Goal: Transaction & Acquisition: Book appointment/travel/reservation

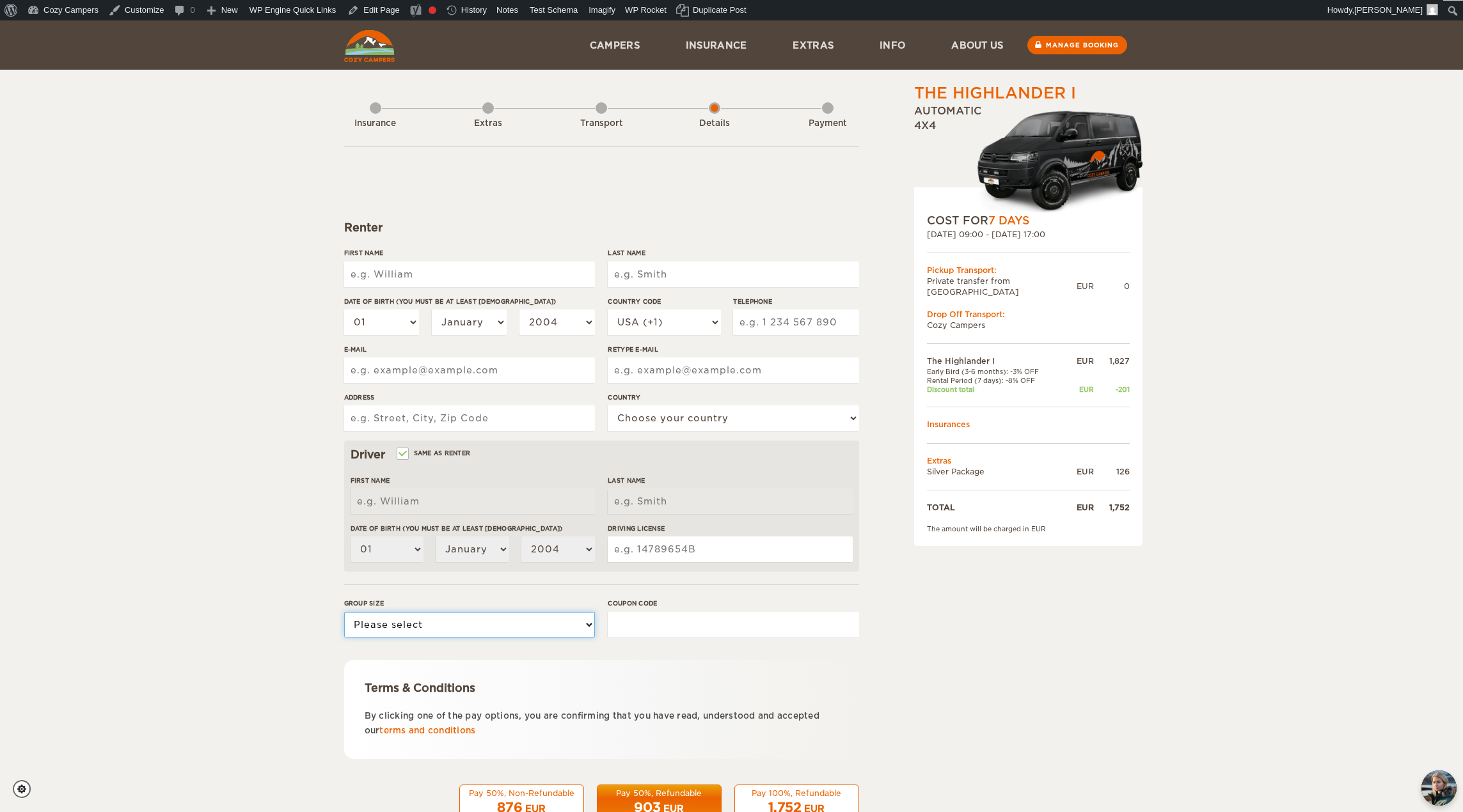
click at [498, 630] on select "Please select 1 2" at bounding box center [469, 624] width 251 height 25
drag, startPoint x: 497, startPoint y: 633, endPoint x: 459, endPoint y: 528, distance: 111.7
click at [497, 633] on select "Please select 1 2" at bounding box center [469, 624] width 251 height 25
click at [401, 266] on input "First Name" at bounding box center [469, 274] width 251 height 25
type input "Helgi"
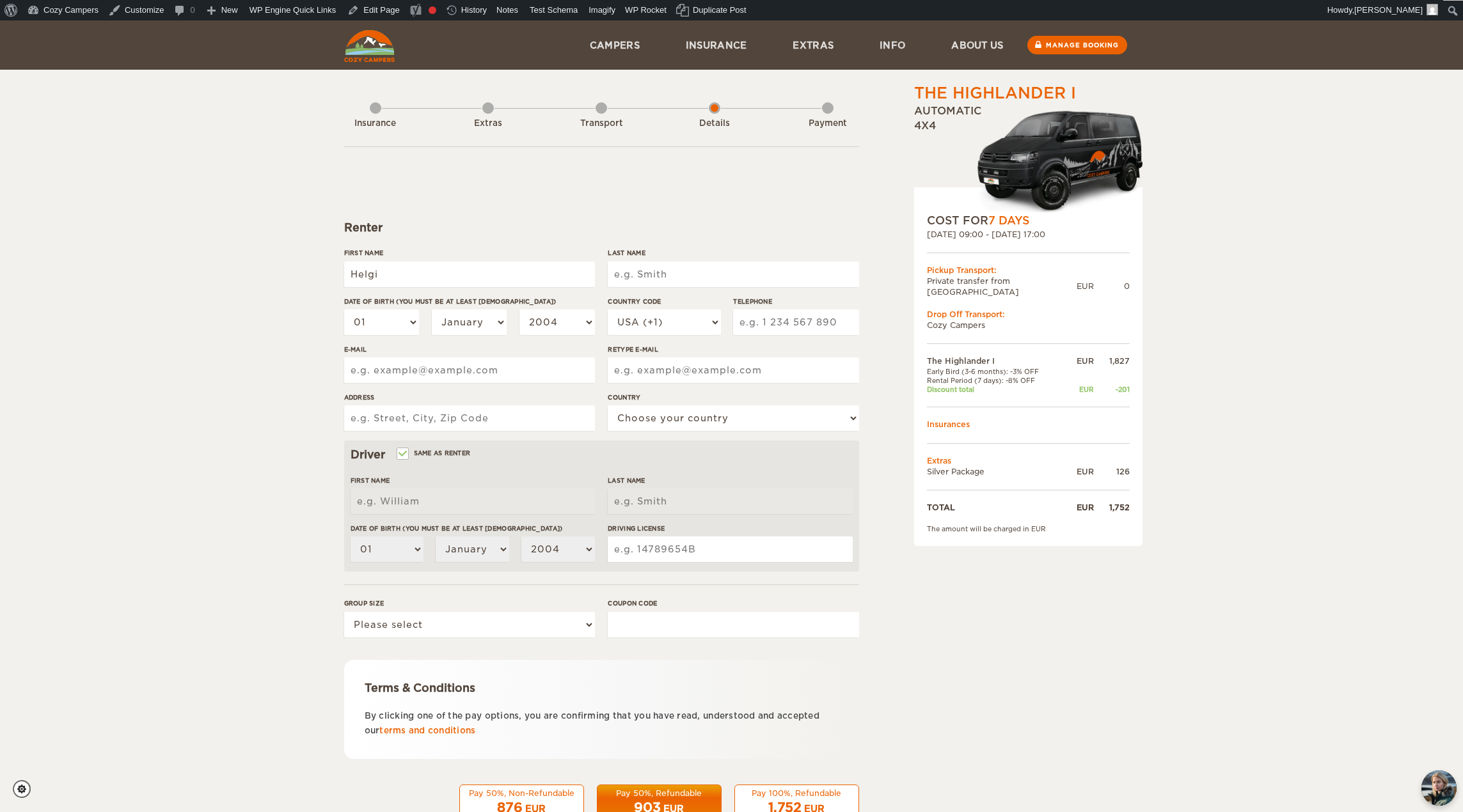
type input "Helgi"
type input "prufar"
select select "10"
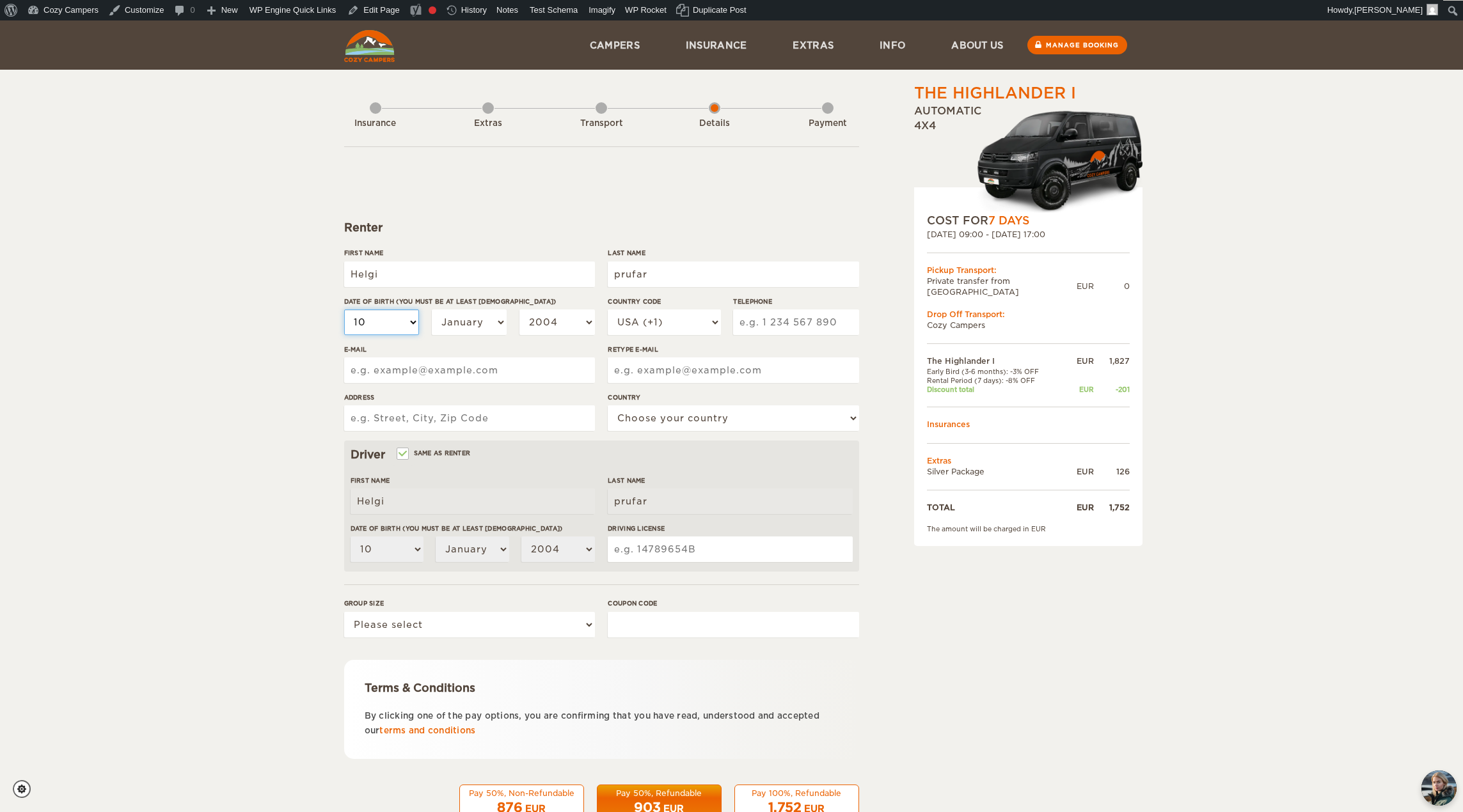
select select "17"
select select "03"
select select "05"
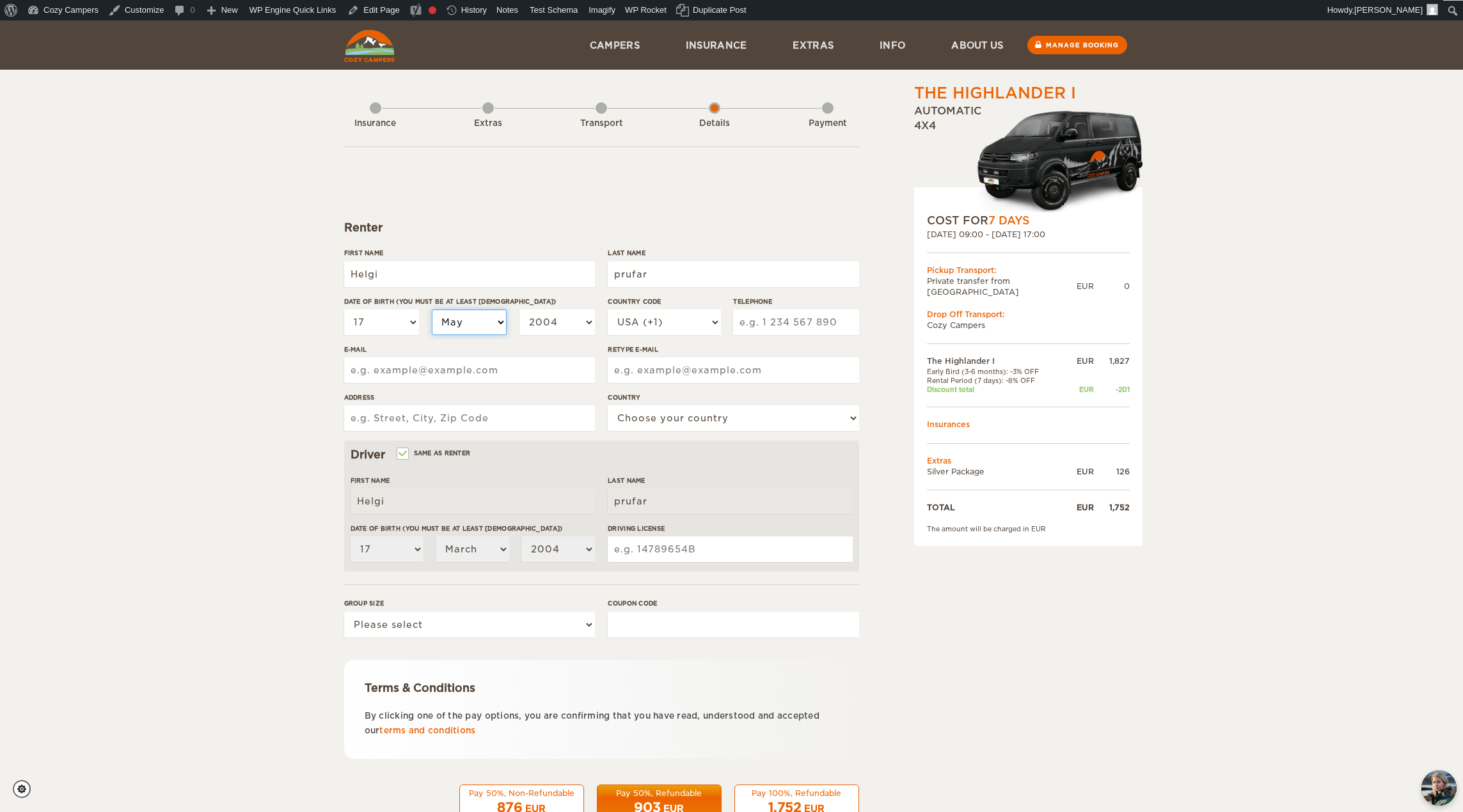
select select "05"
select select "1999"
select select "1989"
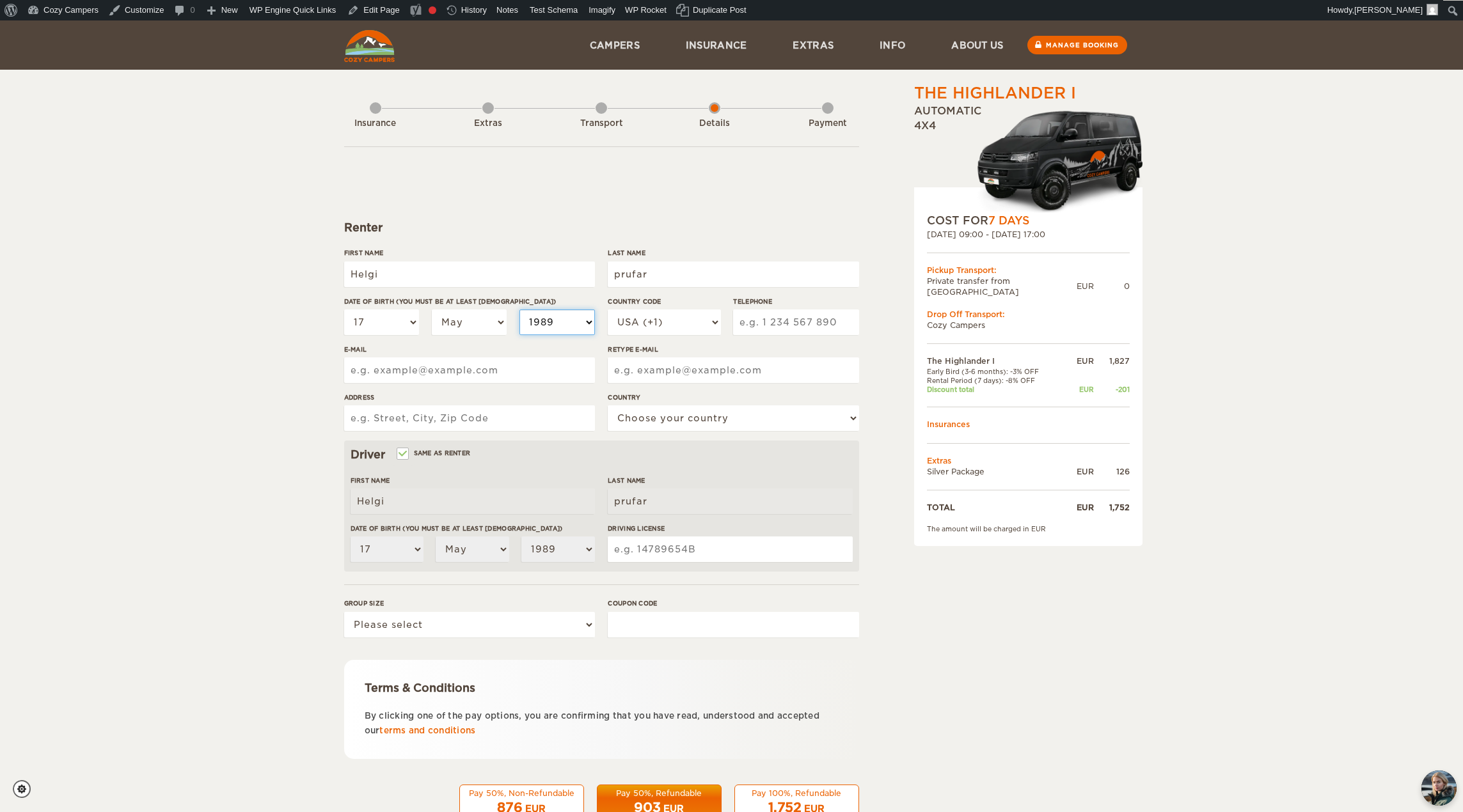
select select "1984"
click at [408, 376] on input "E-mail" at bounding box center [469, 370] width 251 height 25
type input "helgivilberg@gmail.com"
type input "6613899"
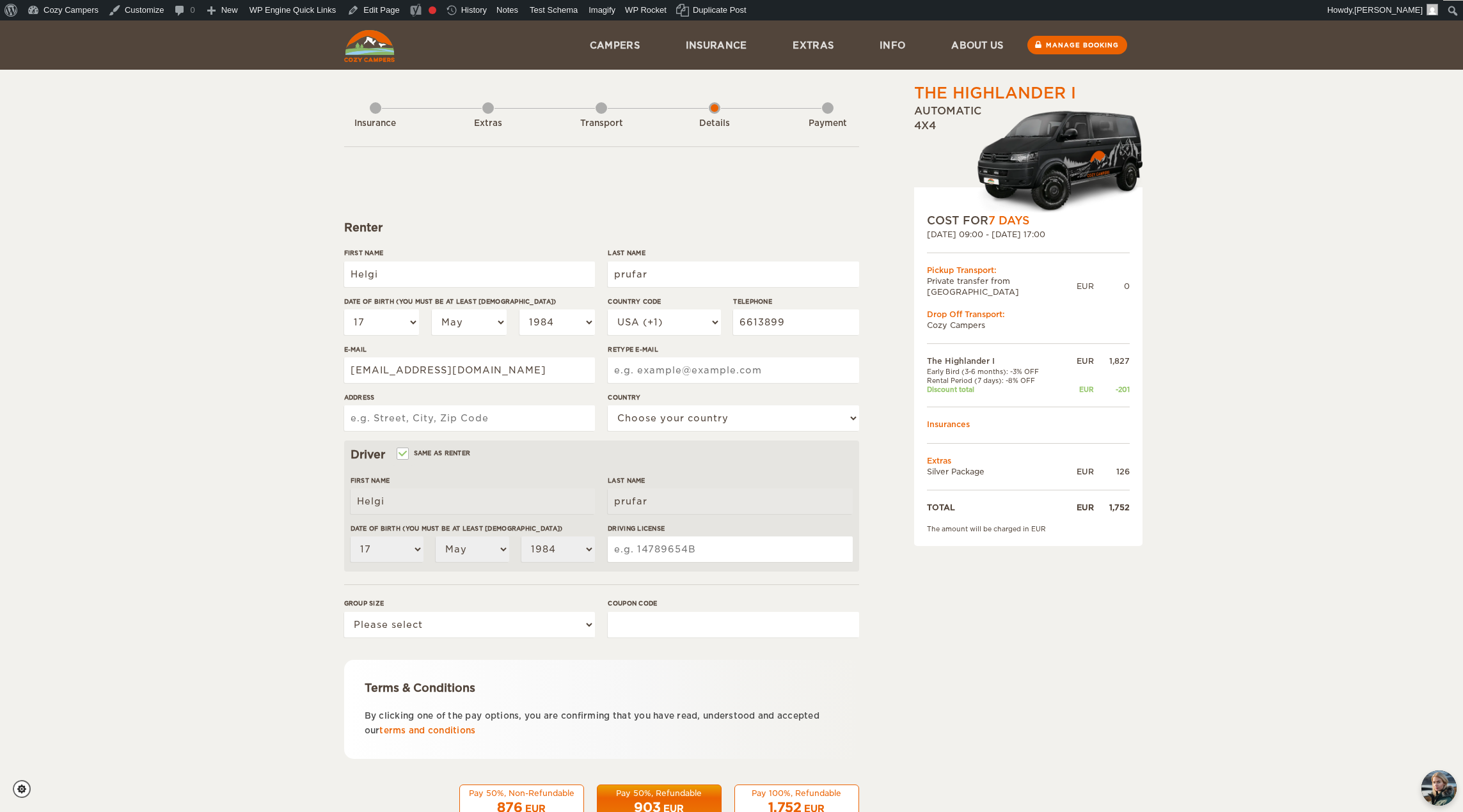
type input "helgivilberg@gmail.com"
type input "Viðarás 31"
select select "93"
click at [653, 546] on input "Driving License" at bounding box center [730, 549] width 244 height 25
type input "A"
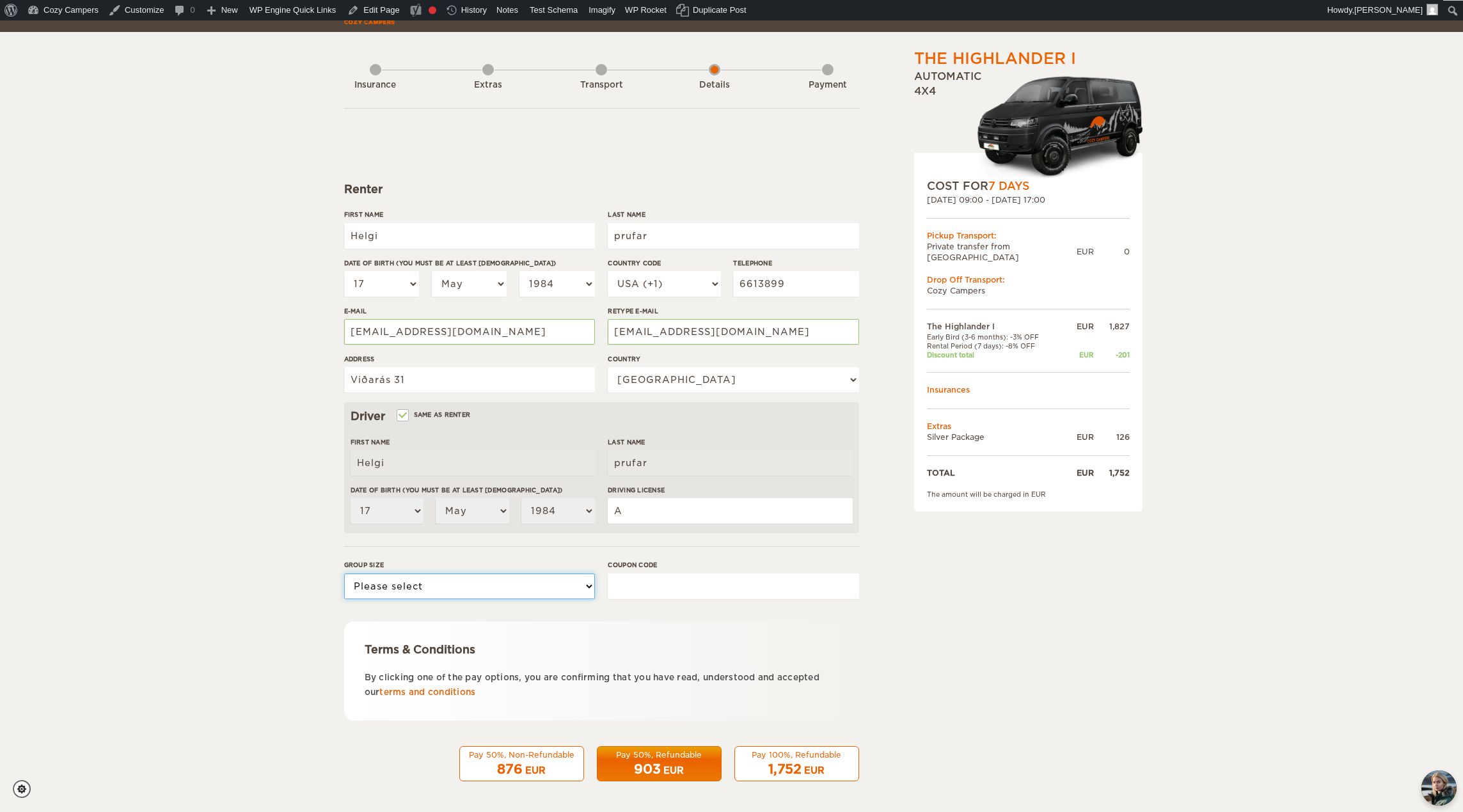
scroll to position [40, 0]
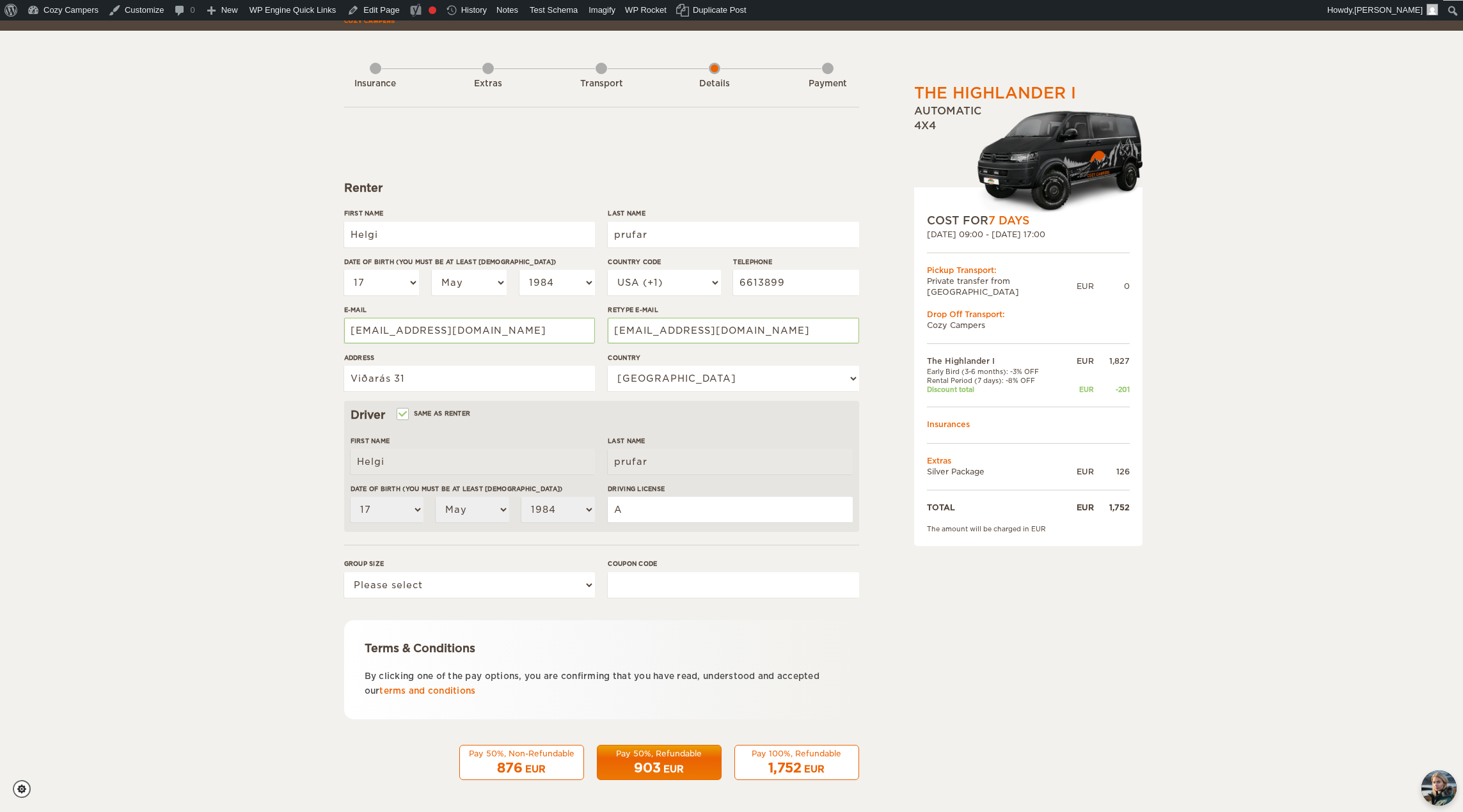
click at [780, 764] on span "1,752" at bounding box center [784, 767] width 33 height 15
drag, startPoint x: 414, startPoint y: 615, endPoint x: 418, endPoint y: 597, distance: 18.4
click at [414, 615] on form "Renter First Name Helgi Last Name prufar Date of birth (You must be at least 20…" at bounding box center [601, 443] width 515 height 674
click at [423, 596] on select "Please select 1 2" at bounding box center [469, 585] width 251 height 25
select select "1"
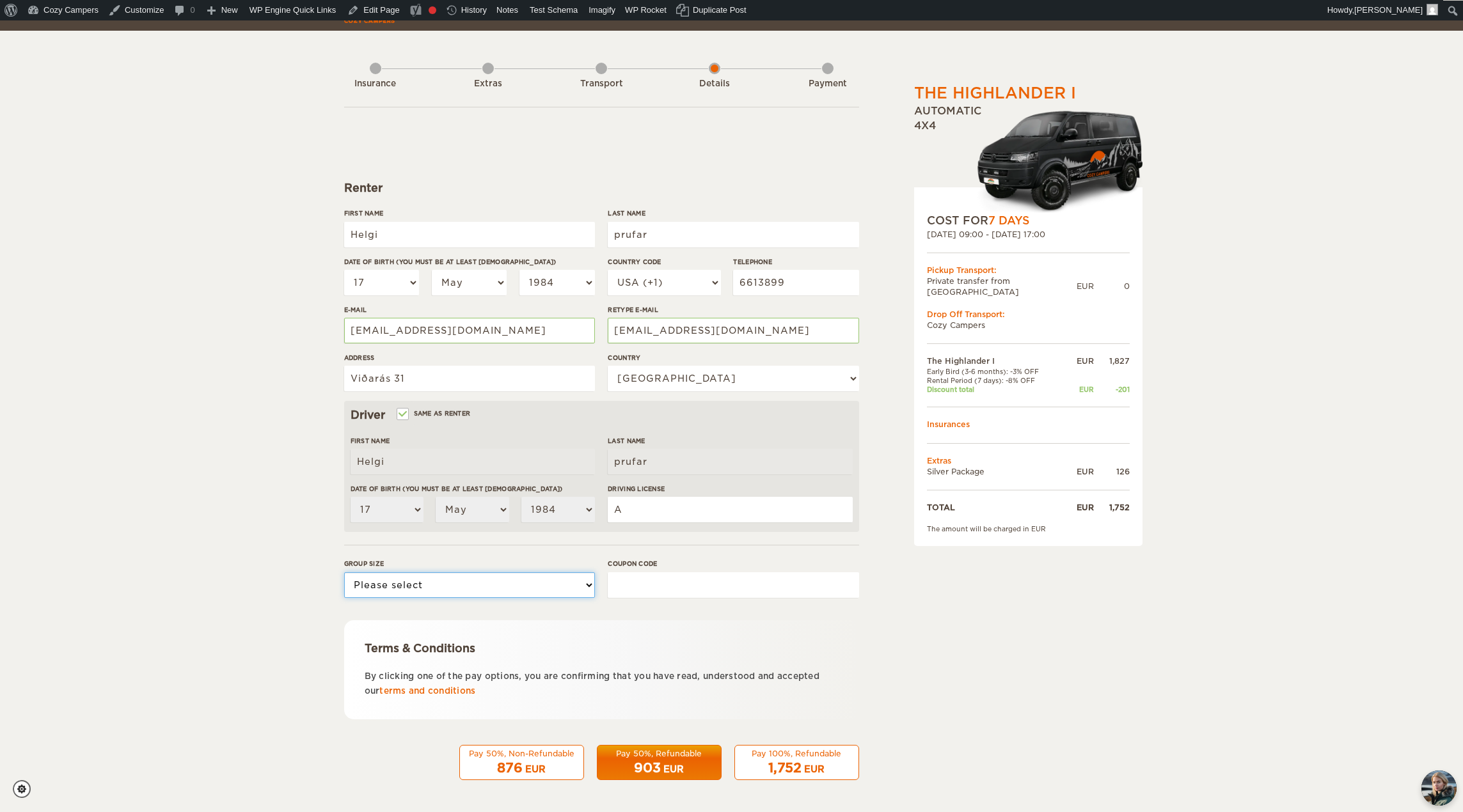
click at [344, 572] on select "Please select 1 2" at bounding box center [469, 585] width 251 height 25
click at [811, 758] on div "Pay 100%, Refundable" at bounding box center [797, 753] width 108 height 11
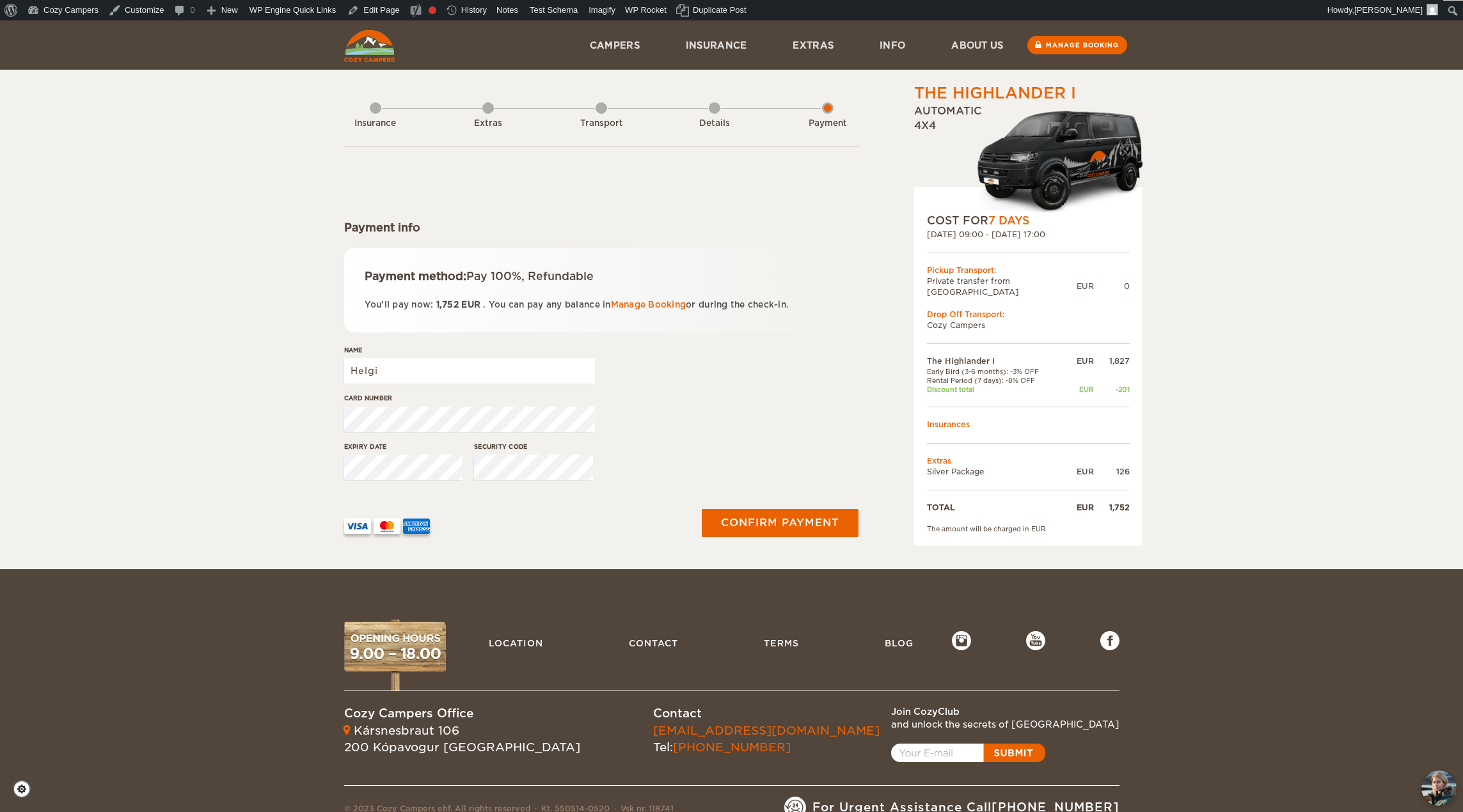
click at [704, 414] on div "Card number" at bounding box center [601, 417] width 515 height 48
click at [781, 521] on button "Confirm payment" at bounding box center [780, 523] width 161 height 29
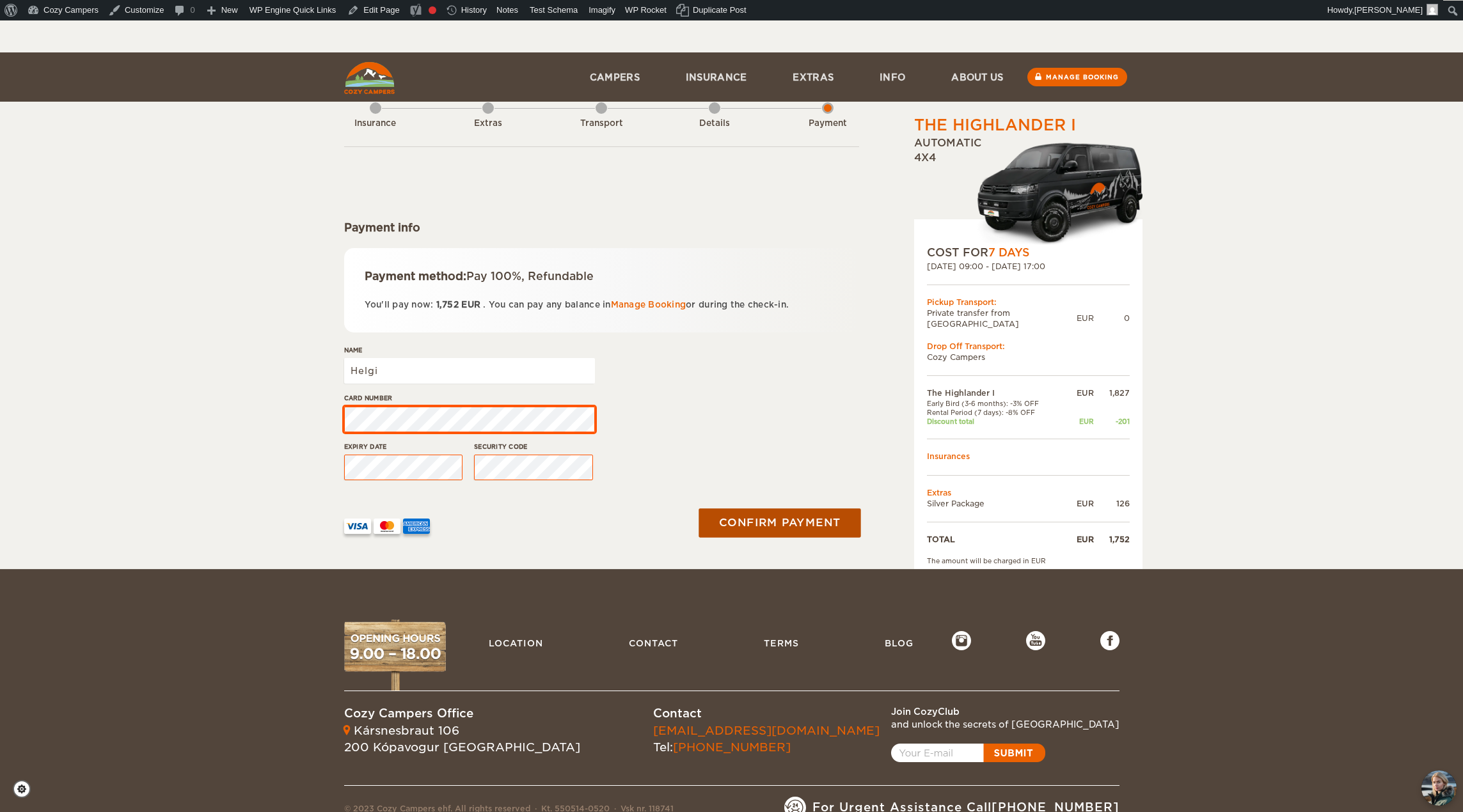
scroll to position [32, 0]
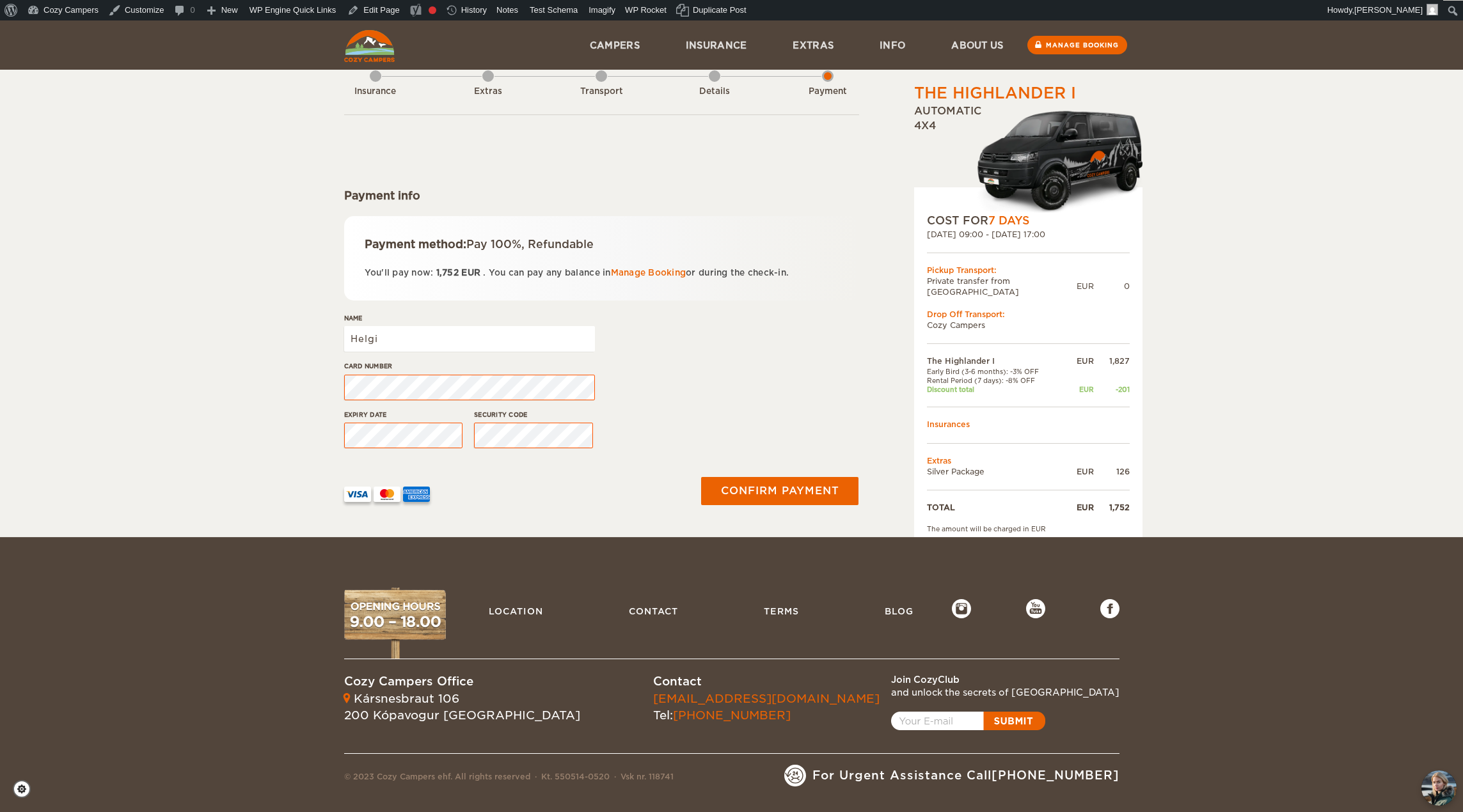
click at [804, 453] on div "Expiry date Security code" at bounding box center [601, 434] width 515 height 48
click at [792, 490] on button "Confirm payment" at bounding box center [779, 491] width 163 height 29
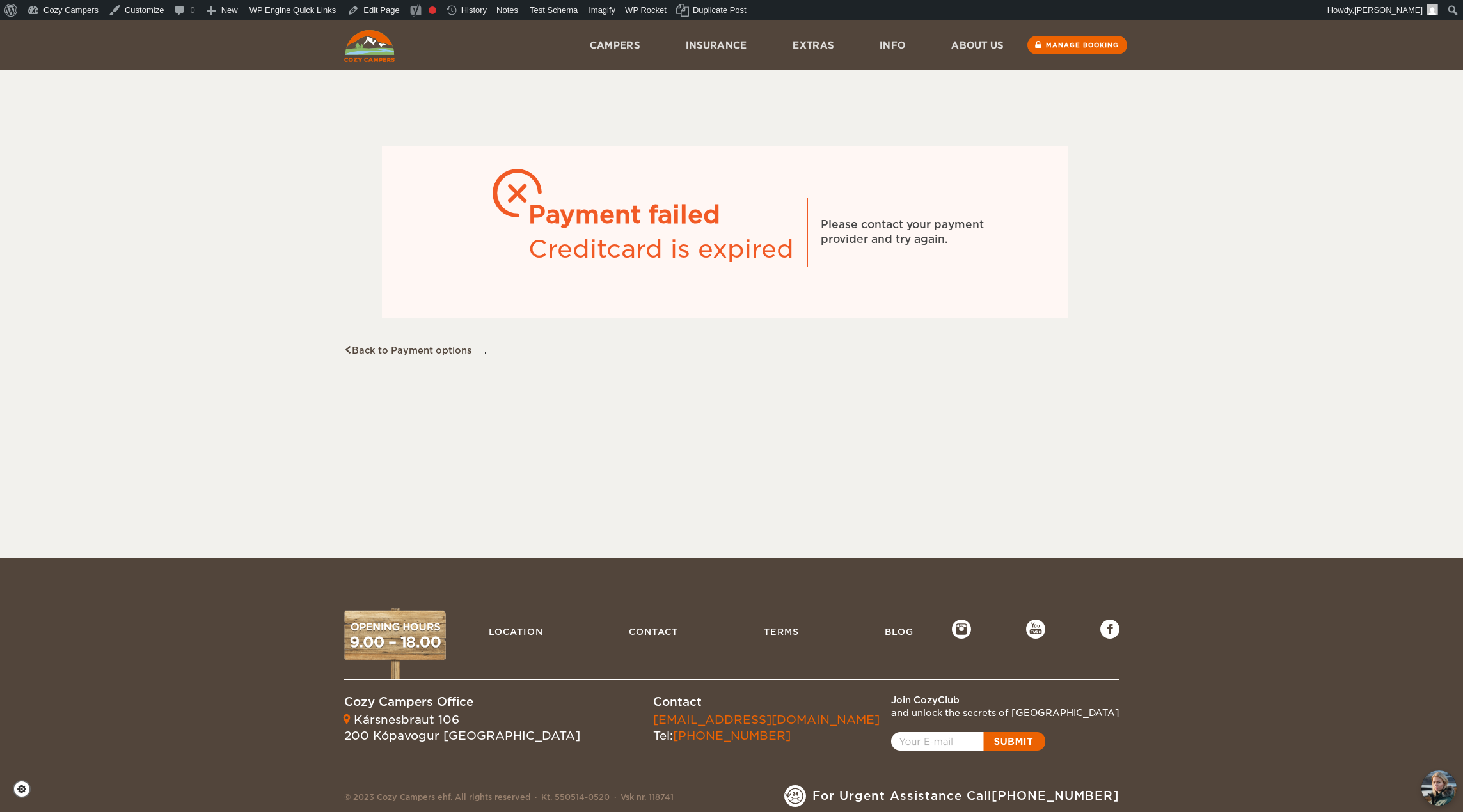
click at [485, 353] on div "Payment failed Creditcard is expired Please contact your payment provider and t…" at bounding box center [724, 219] width 762 height 274
click at [486, 353] on div "Payment failed Creditcard is expired Please contact your payment provider and t…" at bounding box center [724, 219] width 762 height 274
click at [589, 395] on div "Skip to content Menu Campers Premium 4×4 Iceland Campers Standard Campers Budge…" at bounding box center [731, 288] width 1463 height 537
